Goal: Check status

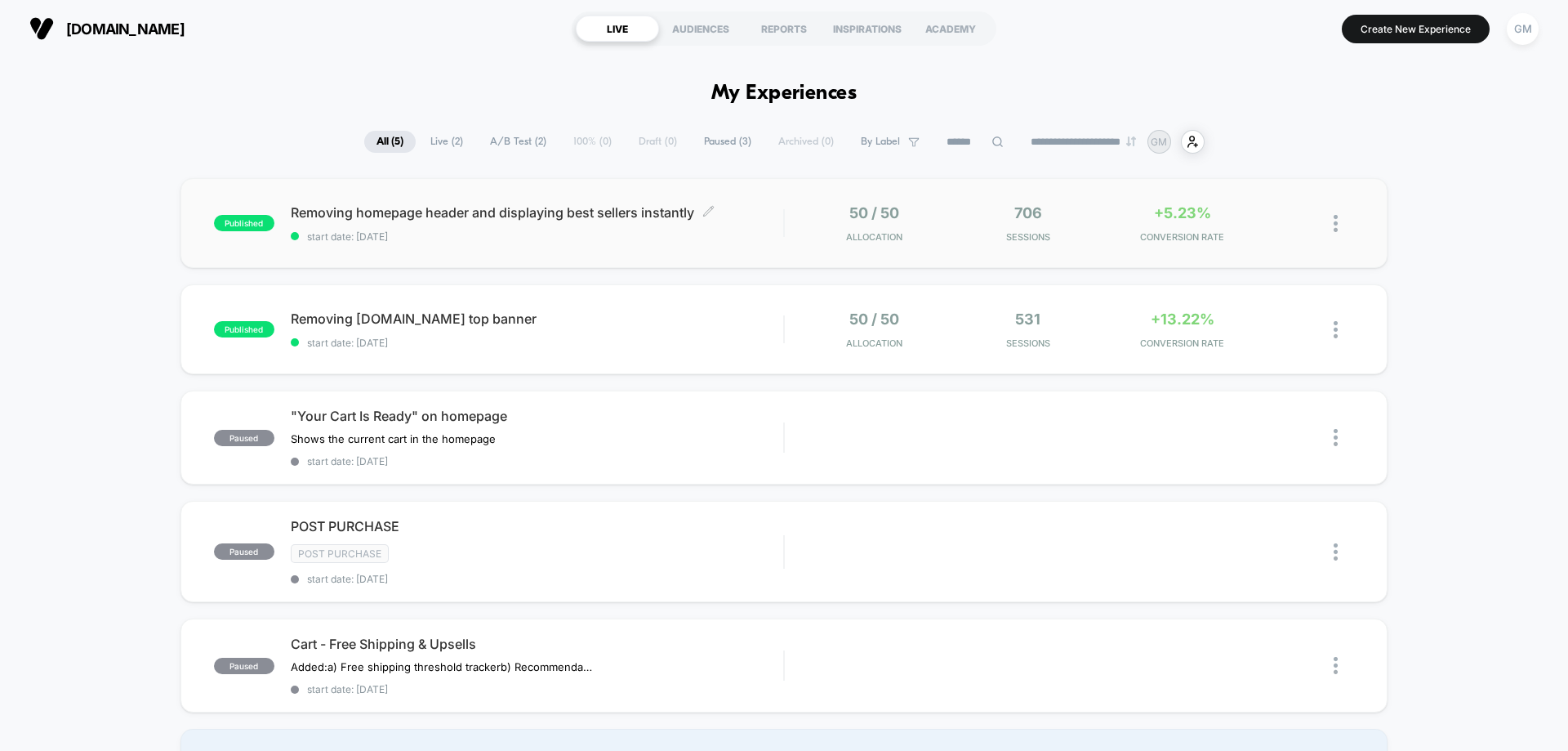
click at [594, 232] on span "start date: [DATE]" at bounding box center [537, 237] width 492 height 12
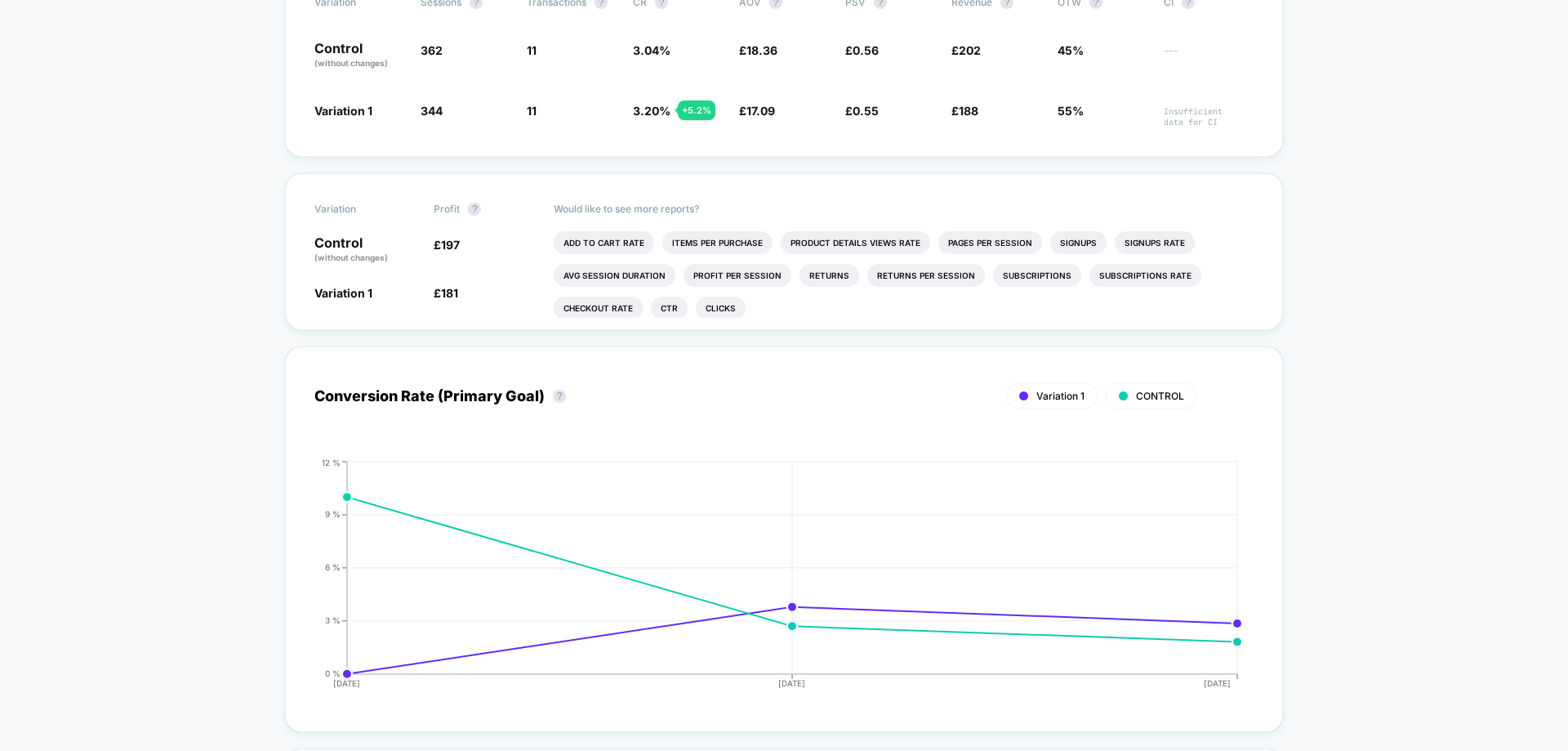
scroll to position [398, 0]
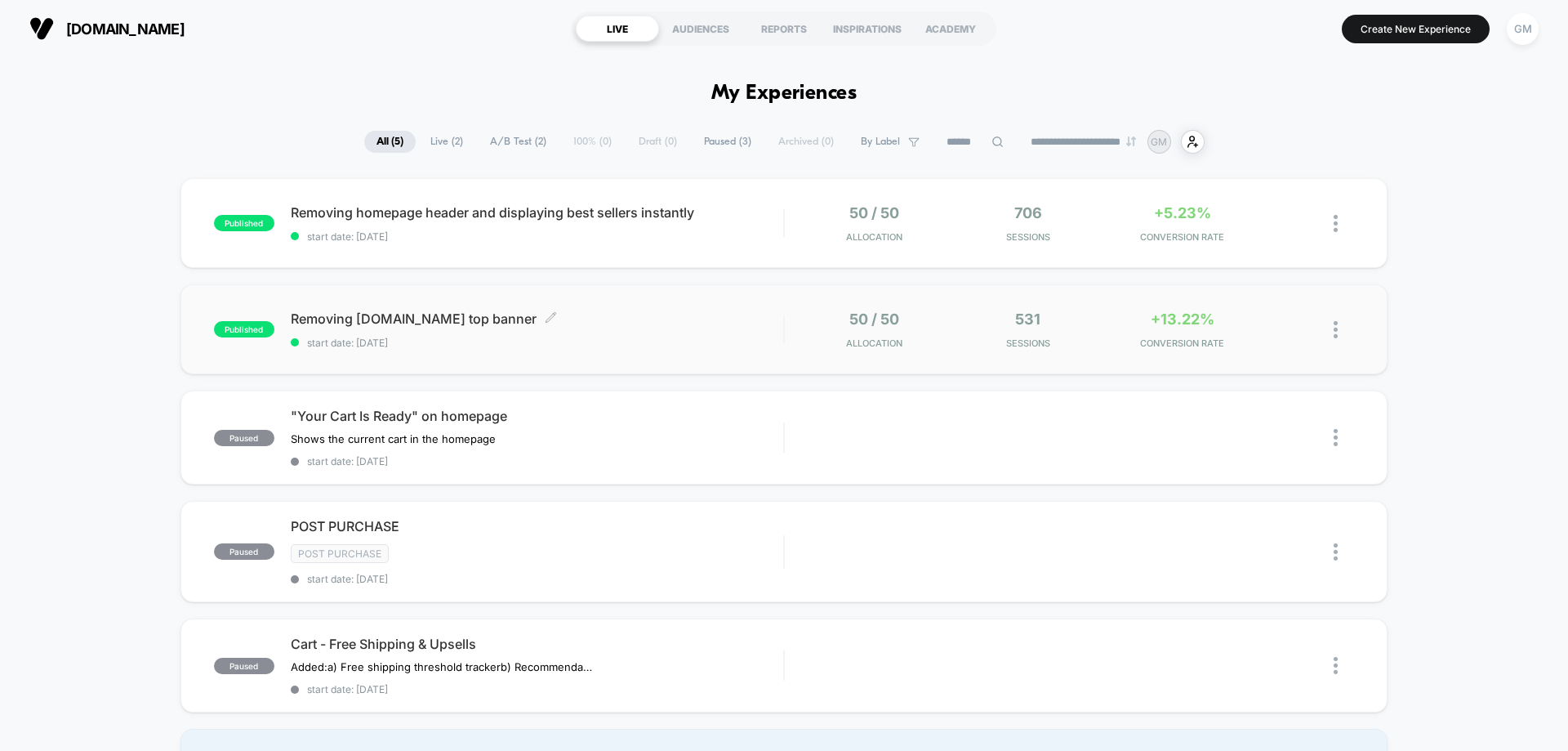
click at [667, 316] on span "Removing [DOMAIN_NAME] top banner Click to edit experience details" at bounding box center [537, 318] width 492 height 16
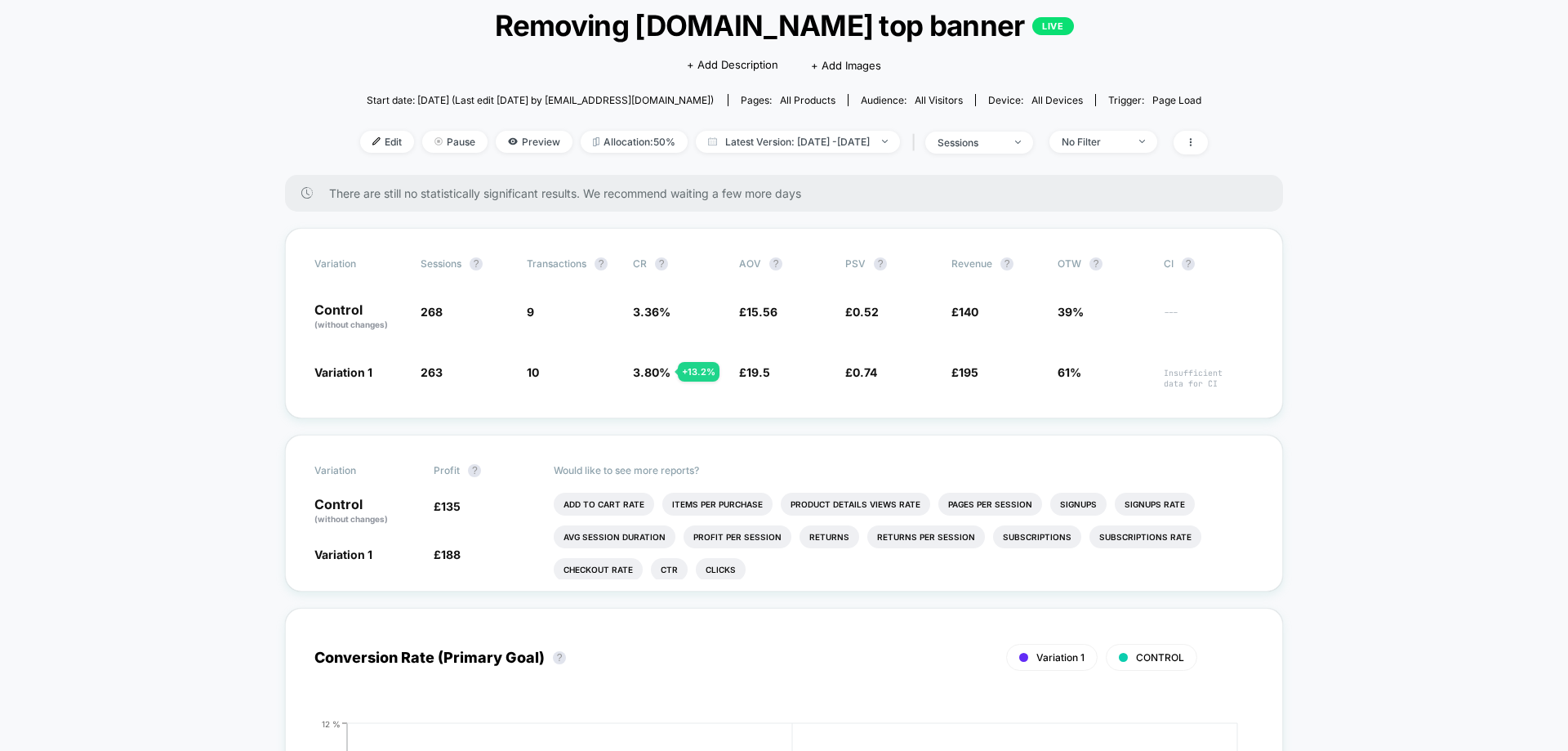
scroll to position [102, 0]
